Goal: Communication & Community: Answer question/provide support

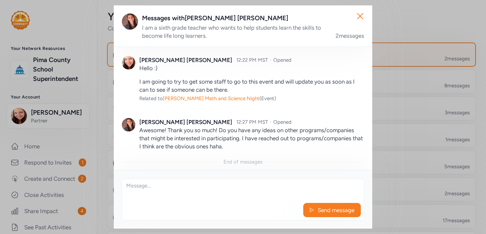
scroll to position [18, 0]
click at [212, 191] on textarea at bounding box center [243, 190] width 242 height 22
type textarea "Have you tried the School of Mining?"
click at [317, 210] on span "Send message" at bounding box center [336, 210] width 38 height 8
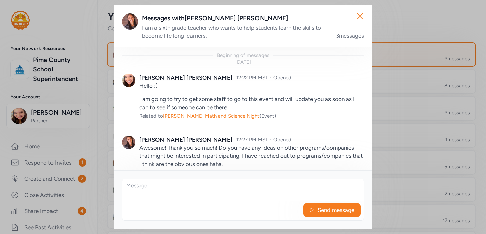
scroll to position [50, 0]
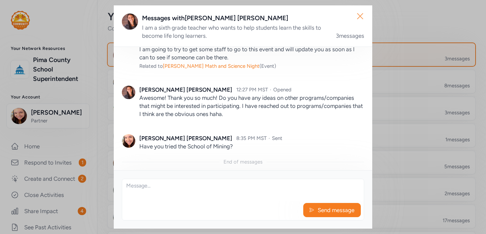
click at [361, 17] on icon "button" at bounding box center [360, 15] width 5 height 5
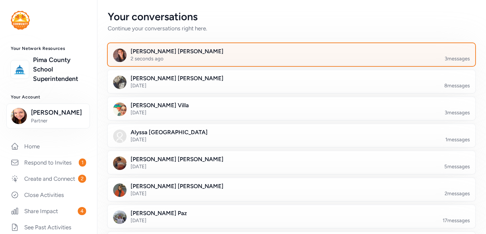
click at [175, 55] on div at bounding box center [297, 58] width 368 height 23
